Goal: Find specific page/section: Find specific page/section

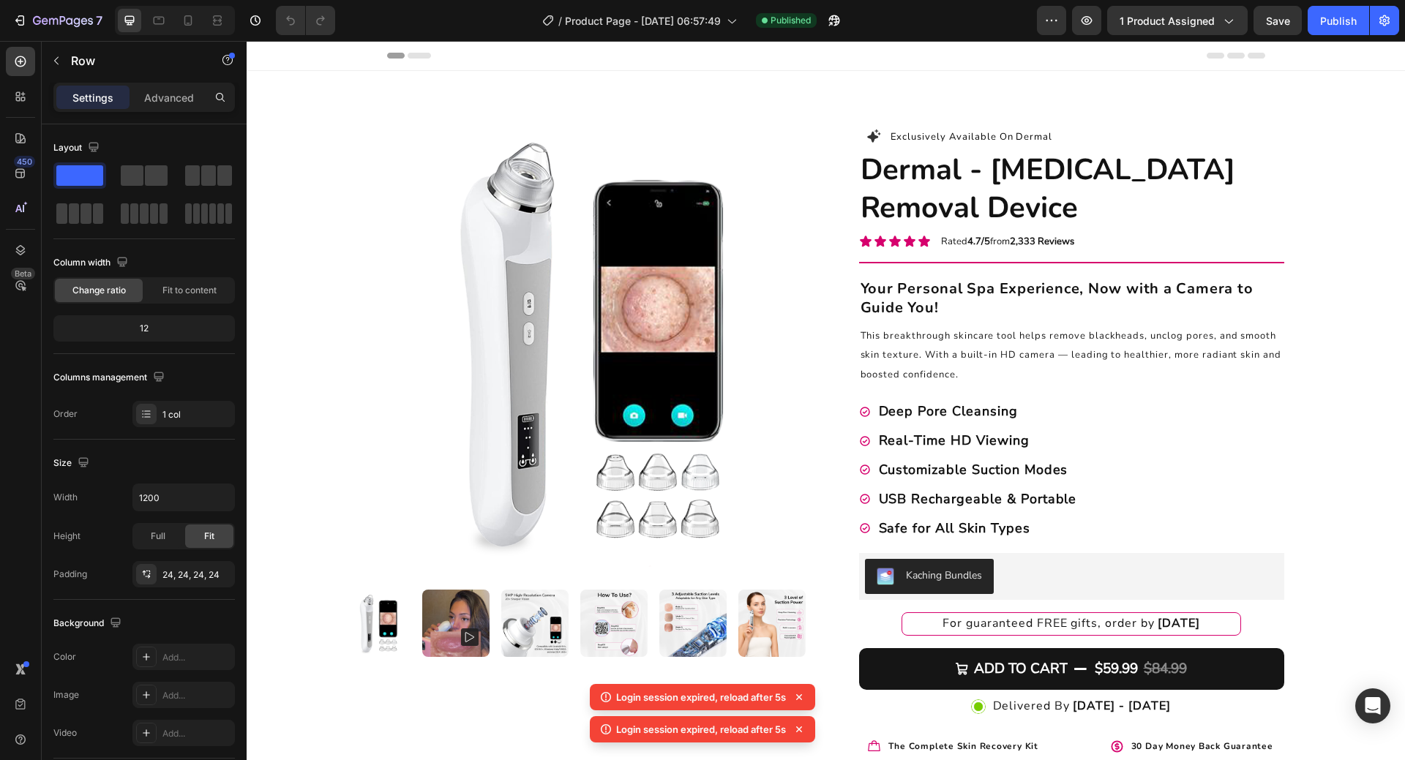
scroll to position [585, 0]
